Goal: Share content

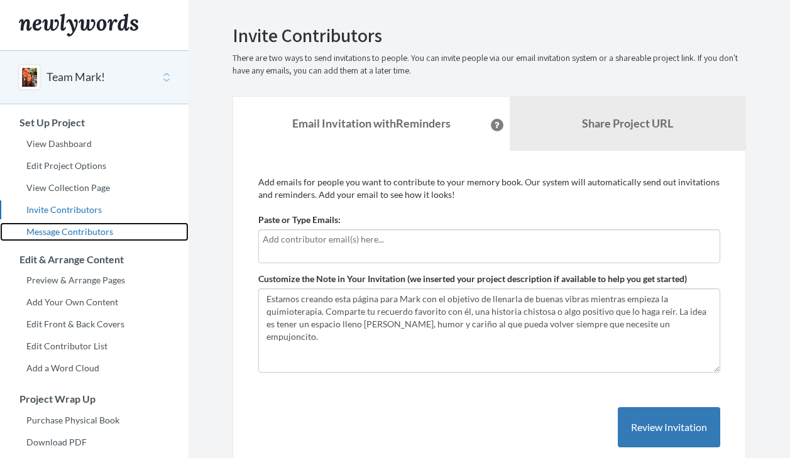
click at [74, 235] on link "Message Contributors" at bounding box center [94, 231] width 188 height 19
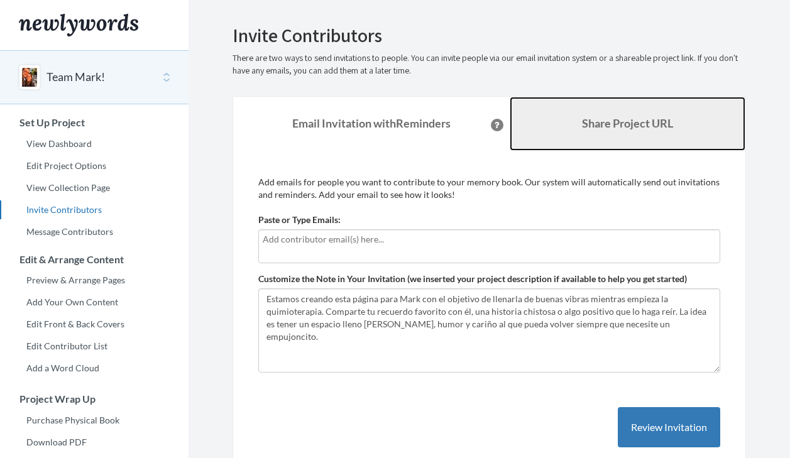
click at [582, 141] on link "Share Project URL" at bounding box center [628, 124] width 236 height 54
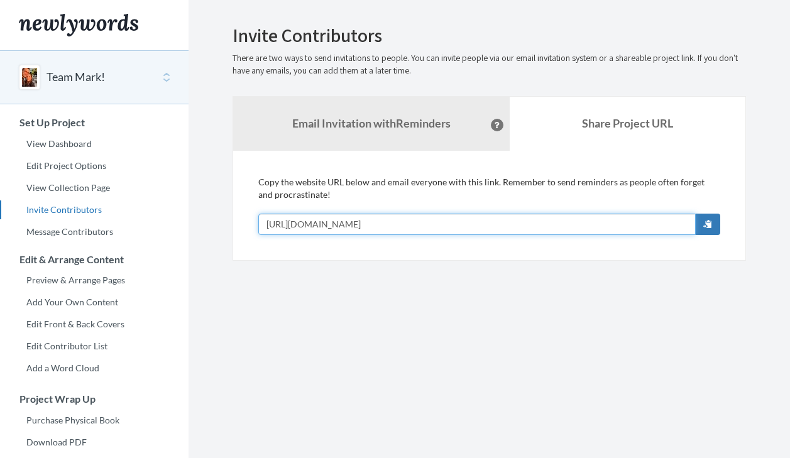
click at [479, 223] on input "[URL][DOMAIN_NAME]" at bounding box center [476, 224] width 437 height 21
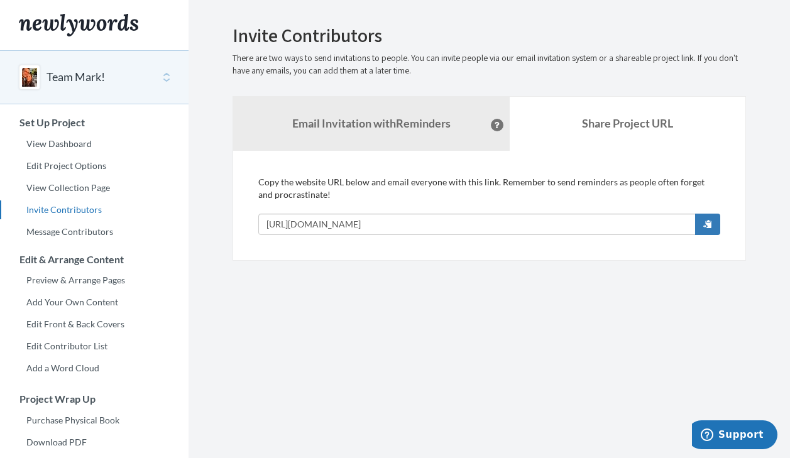
click at [82, 80] on button "Team Mark!" at bounding box center [75, 77] width 58 height 16
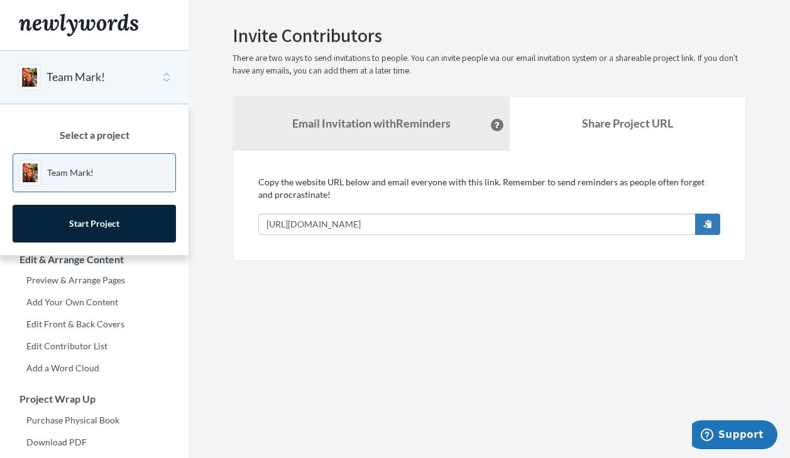
click at [165, 68] on div "Team Mark!" at bounding box center [94, 77] width 188 height 54
